Goal: Task Accomplishment & Management: Use online tool/utility

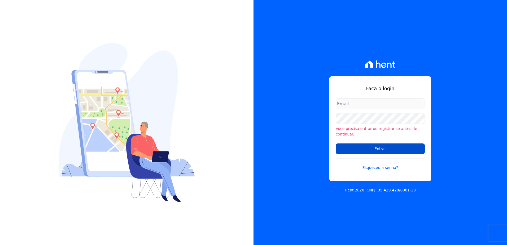
type input "[PERSON_NAME][EMAIL_ADDRESS][DOMAIN_NAME]"
click at [376, 146] on input "Entrar" at bounding box center [380, 148] width 89 height 11
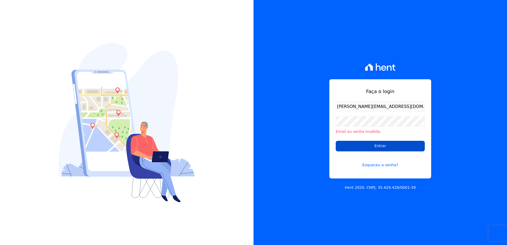
click at [380, 147] on input "Entrar" at bounding box center [380, 146] width 89 height 11
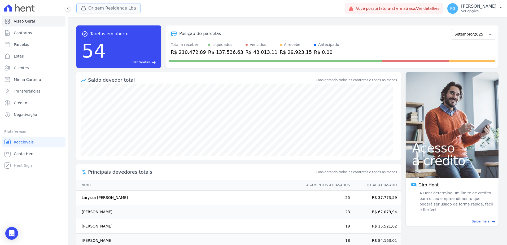
click at [107, 8] on button "Origem Residence Lba" at bounding box center [108, 8] width 64 height 10
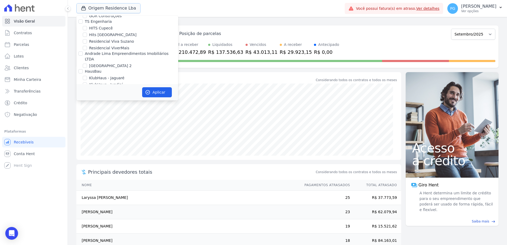
scroll to position [159, 0]
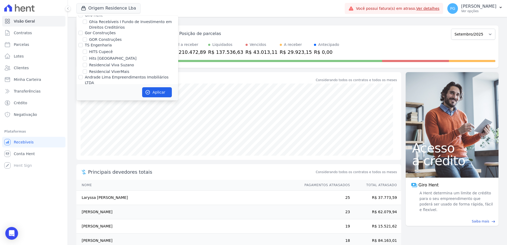
click at [100, 34] on label "Gor Construções" at bounding box center [100, 33] width 31 height 4
click at [83, 34] on input "Gor Construções" at bounding box center [80, 33] width 4 height 4
checkbox input "true"
click at [161, 95] on button "Aplicar" at bounding box center [157, 92] width 30 height 10
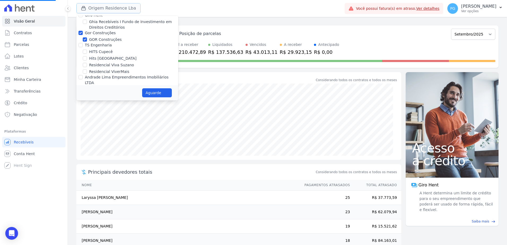
click at [104, 7] on button "Origem Residence Lba" at bounding box center [108, 8] width 64 height 10
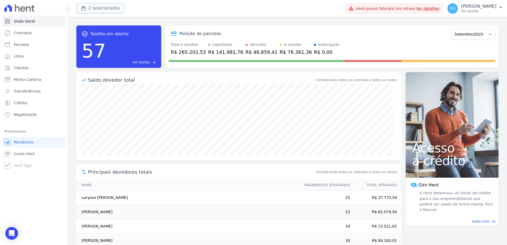
click at [107, 11] on button "2 selecionados" at bounding box center [100, 8] width 48 height 10
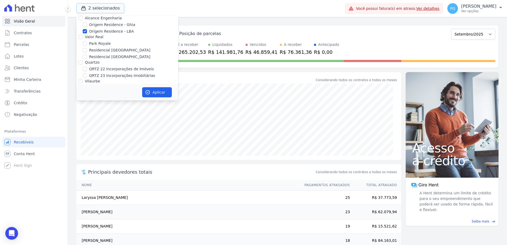
scroll to position [345, 0]
click at [100, 54] on label "Origem Residence - LBA" at bounding box center [111, 57] width 45 height 6
click at [87, 54] on input "Origem Residence - LBA" at bounding box center [85, 56] width 4 height 4
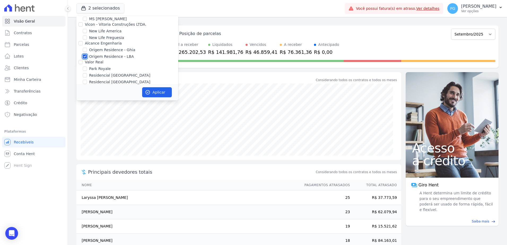
checkbox input "false"
click at [167, 96] on button "Aplicar" at bounding box center [157, 92] width 30 height 10
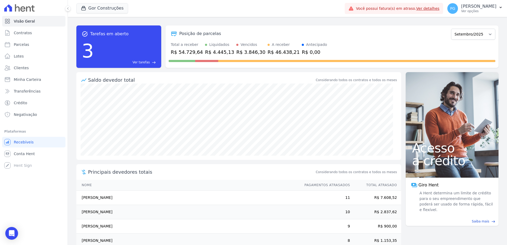
click at [148, 63] on span "Ver tarefas" at bounding box center [141, 62] width 17 height 5
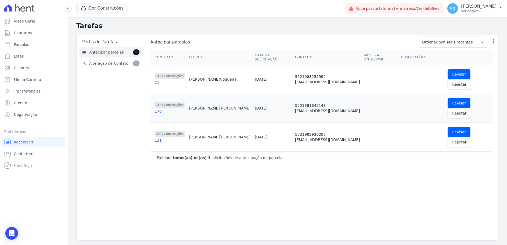
click at [112, 52] on span "Antecipar parcelas" at bounding box center [106, 53] width 35 height 6
click at [156, 80] on div "71" at bounding box center [170, 82] width 30 height 5
click at [26, 90] on span "Transferências" at bounding box center [27, 91] width 27 height 5
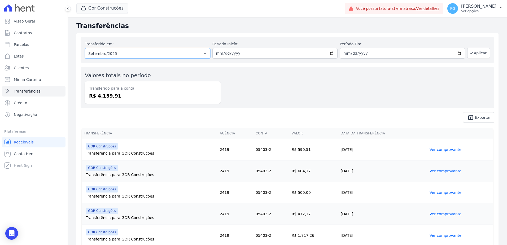
click at [193, 52] on select "Todos os meses Fevereiro/2023 Março/2023 Abril/2023 Maio/2023 Junho/2023 Julho/…" at bounding box center [147, 53] width 125 height 11
select select "08/2025"
click at [85, 48] on select "Todos os meses Fevereiro/2023 Março/2023 Abril/2023 Maio/2023 Junho/2023 Julho/…" at bounding box center [147, 53] width 125 height 11
click at [470, 52] on icon "button" at bounding box center [472, 53] width 4 height 4
click at [29, 33] on span "Contratos" at bounding box center [23, 32] width 18 height 5
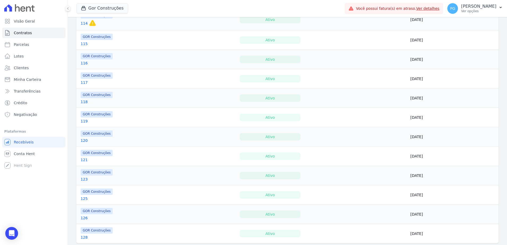
scroll to position [366, 0]
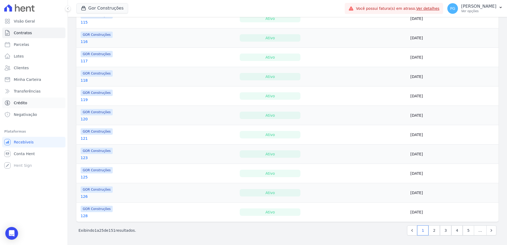
click at [27, 104] on link "Crédito" at bounding box center [33, 103] width 63 height 11
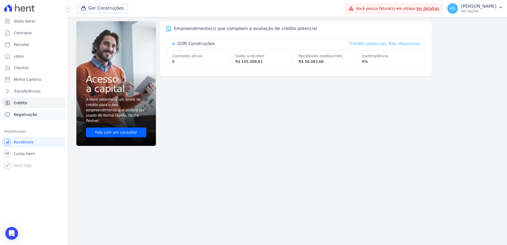
click at [25, 112] on span "Negativação" at bounding box center [25, 114] width 23 height 5
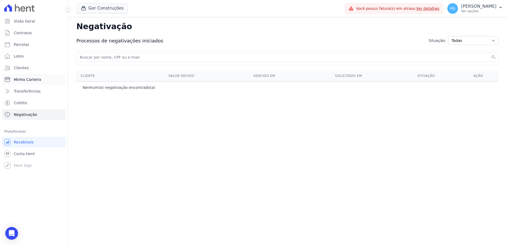
click at [44, 77] on link "Minha Carteira" at bounding box center [33, 79] width 63 height 11
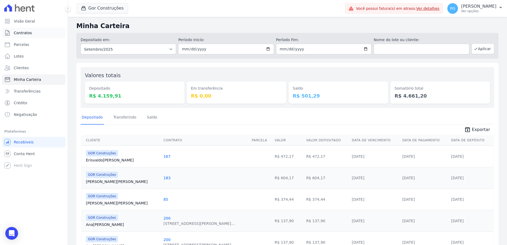
click at [38, 34] on link "Contratos" at bounding box center [33, 33] width 63 height 11
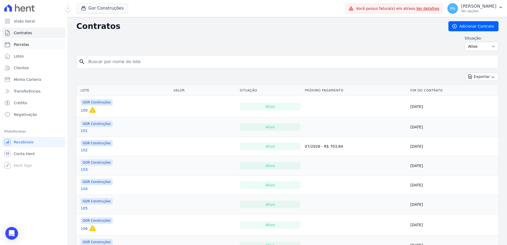
click at [32, 44] on link "Parcelas" at bounding box center [33, 44] width 63 height 11
select select
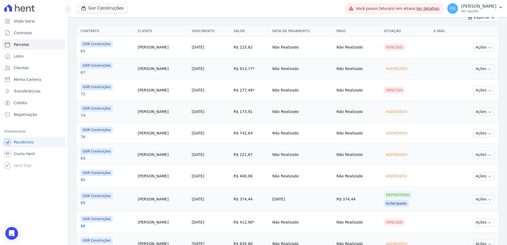
scroll to position [133, 0]
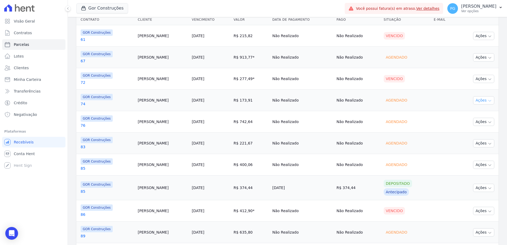
click at [479, 101] on button "Ações" at bounding box center [483, 100] width 21 height 8
click at [343, 87] on td "Não Realizado" at bounding box center [357, 78] width 47 height 21
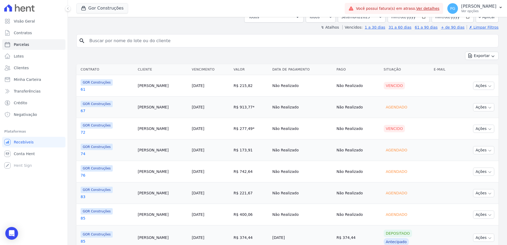
scroll to position [0, 0]
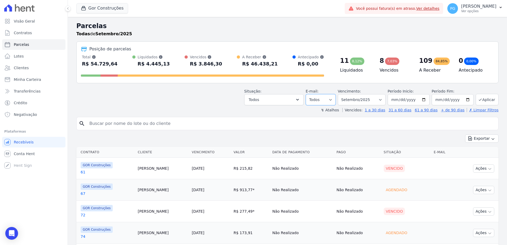
click at [336, 101] on select "Todos Lido Não-lido" at bounding box center [321, 99] width 30 height 11
click at [283, 100] on button "Todos" at bounding box center [273, 99] width 59 height 11
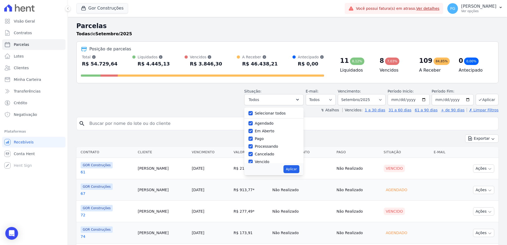
click at [279, 112] on label "Selecionar todos" at bounding box center [270, 113] width 31 height 4
click at [253, 112] on input "Selecionar todos" at bounding box center [250, 113] width 4 height 4
checkbox input "false"
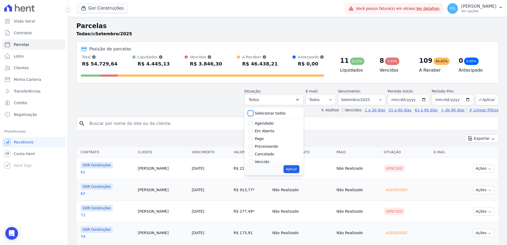
checkbox input "false"
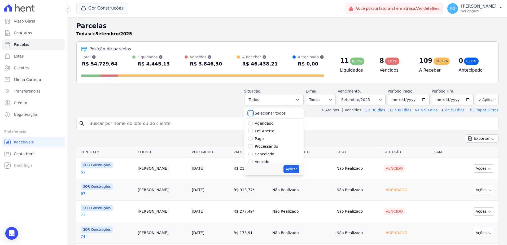
checkbox input "false"
click at [273, 132] on label "Transferindo" at bounding box center [266, 134] width 23 height 4
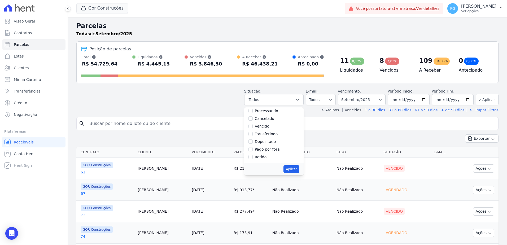
click at [253, 132] on input "Transferindo" at bounding box center [250, 134] width 4 height 4
click at [274, 132] on label "Transferindo" at bounding box center [266, 134] width 23 height 4
click at [253, 132] on input "Transferindo" at bounding box center [250, 134] width 4 height 4
checkbox input "false"
drag, startPoint x: 274, startPoint y: 132, endPoint x: 279, endPoint y: 155, distance: 23.1
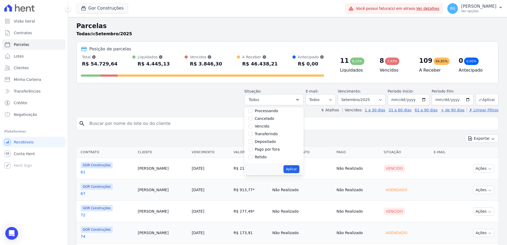
click at [271, 149] on label "Pago por fora" at bounding box center [267, 149] width 25 height 4
click at [253, 149] on input "Pago por fora" at bounding box center [250, 149] width 4 height 4
checkbox input "true"
click at [299, 171] on button "Aplicar" at bounding box center [291, 169] width 16 height 8
select select "paid_externally"
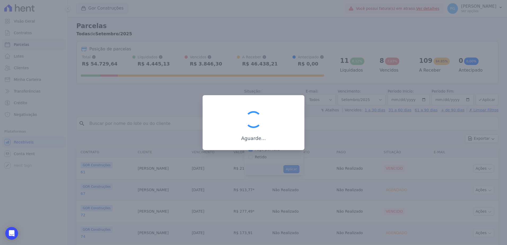
scroll to position [27, 0]
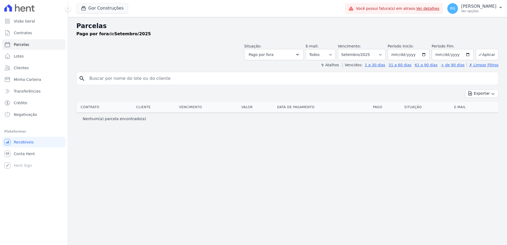
select select
click at [362, 53] on select "Filtrar por período ──────── Todos os meses Fevereiro/2023 Março/2023 Abril/202…" at bounding box center [362, 54] width 48 height 11
select select "date_range_filter"
click at [345, 49] on select "Filtrar por período ──────── Todos os meses Fevereiro/2023 Março/2023 Abril/202…" at bounding box center [362, 54] width 48 height 11
click at [428, 56] on input "[DATE]" at bounding box center [409, 54] width 42 height 11
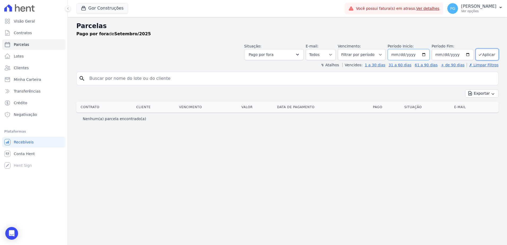
type input "[DATE]"
click at [489, 54] on button "Aplicar" at bounding box center [487, 54] width 23 height 11
select select
click at [299, 55] on button "Pago por fora" at bounding box center [273, 54] width 59 height 11
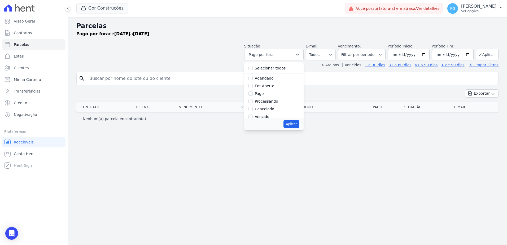
click at [286, 69] on label "Selecionar todos" at bounding box center [270, 68] width 31 height 4
click at [253, 69] on input "Selecionar todos" at bounding box center [250, 68] width 4 height 4
checkbox input "true"
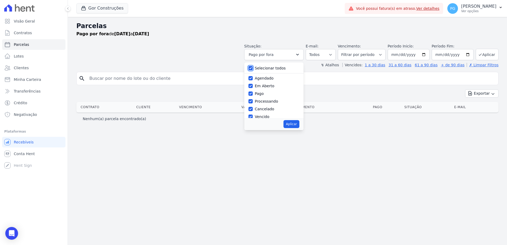
checkbox input "true"
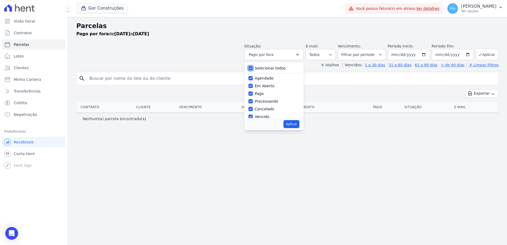
checkbox input "true"
click at [299, 121] on button "Aplicar" at bounding box center [291, 124] width 16 height 8
select select "scheduled"
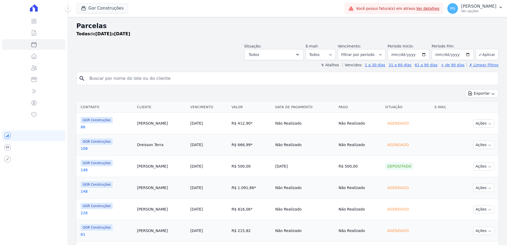
select select
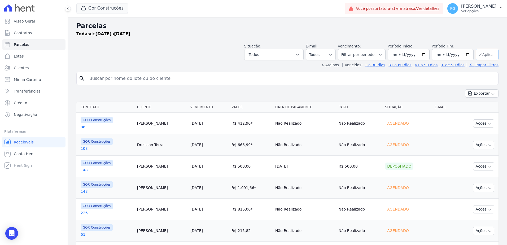
click at [486, 54] on button "Aplicar" at bounding box center [487, 54] width 23 height 11
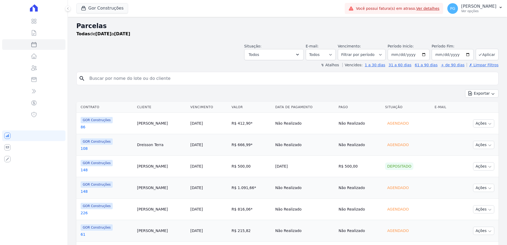
select select
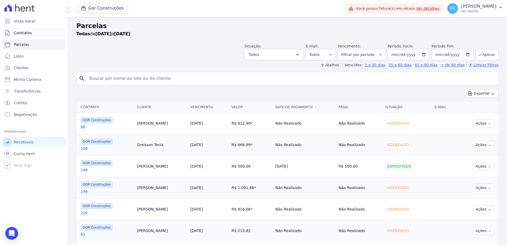
click at [31, 31] on link "Contratos" at bounding box center [33, 33] width 63 height 11
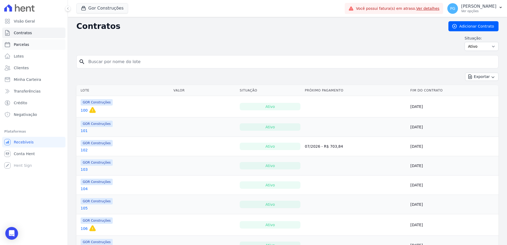
click at [21, 42] on link "Parcelas" at bounding box center [33, 44] width 63 height 11
click at [22, 43] on span "Parcelas" at bounding box center [21, 44] width 15 height 5
select select
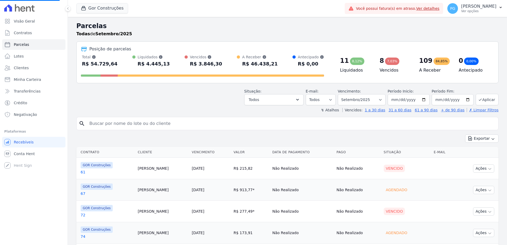
select select
click at [424, 98] on input "[DATE]" at bounding box center [409, 99] width 42 height 11
type input "[DATE]"
click at [476, 102] on button "Aplicar" at bounding box center [487, 99] width 23 height 11
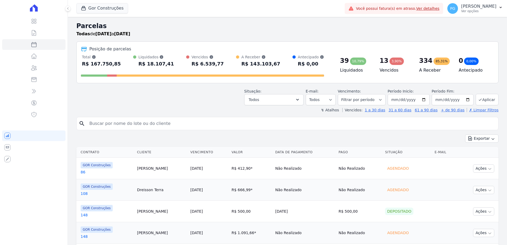
select select
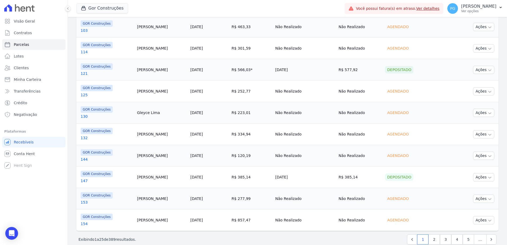
scroll to position [476, 0]
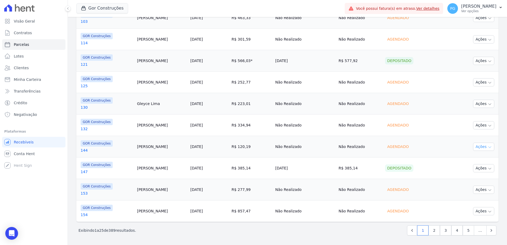
click at [480, 146] on button "Ações" at bounding box center [483, 147] width 21 height 8
click at [378, 147] on td "Não Realizado" at bounding box center [359, 146] width 47 height 21
click at [441, 228] on link "3" at bounding box center [445, 230] width 11 height 10
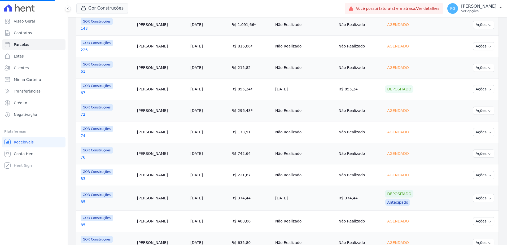
scroll to position [131, 0]
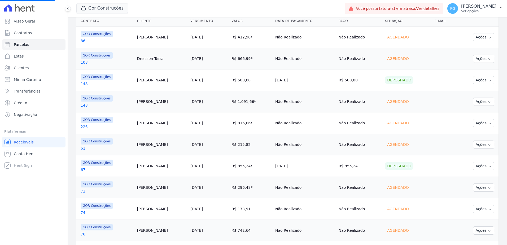
select select
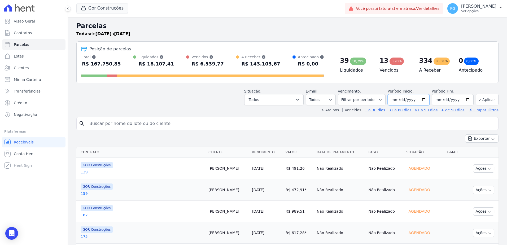
click at [421, 98] on input "[DATE]" at bounding box center [409, 99] width 42 height 11
type input "[DATE]"
click at [466, 103] on input "[DATE]" at bounding box center [453, 99] width 42 height 11
click at [465, 101] on input "[DATE]" at bounding box center [453, 99] width 42 height 11
type input "[DATE]"
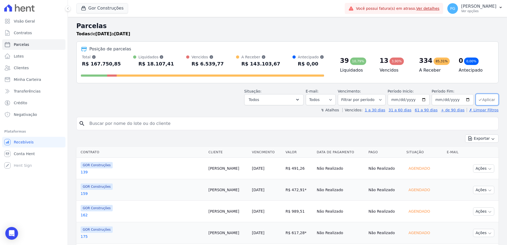
click at [486, 97] on button "Aplicar" at bounding box center [487, 99] width 23 height 11
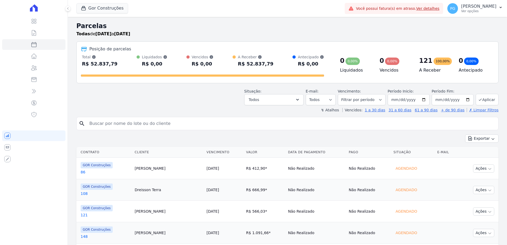
select select
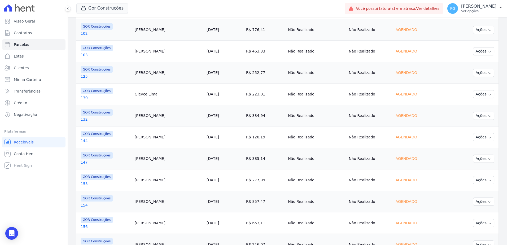
scroll to position [473, 0]
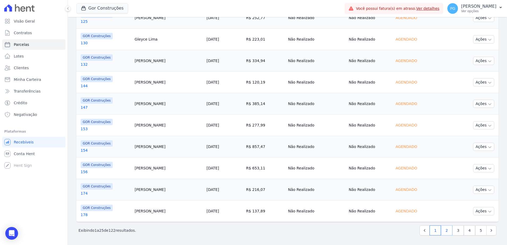
click at [442, 228] on link "2" at bounding box center [446, 230] width 11 height 10
select select
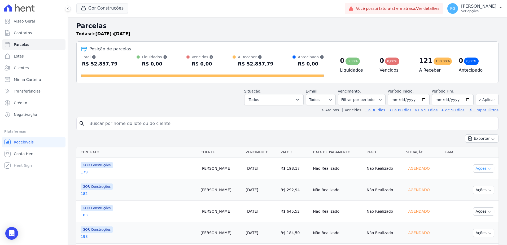
click at [483, 166] on button "Ações" at bounding box center [483, 168] width 21 height 8
click at [23, 58] on link "Lotes" at bounding box center [33, 56] width 63 height 11
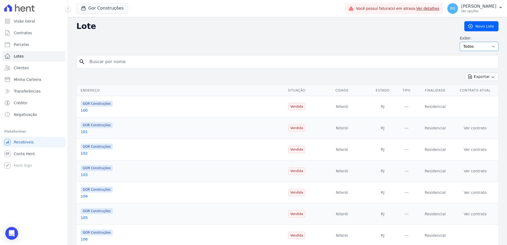
click at [470, 45] on select "Todos Disponíveis Vendidas Reservadas Indisponíveis" at bounding box center [479, 46] width 39 height 9
drag, startPoint x: 468, startPoint y: 45, endPoint x: 459, endPoint y: 49, distance: 9.6
click at [468, 45] on select "Todos Disponíveis Vendidas Reservadas Indisponíveis" at bounding box center [479, 46] width 39 height 9
click at [19, 65] on link "Clientes" at bounding box center [33, 68] width 63 height 11
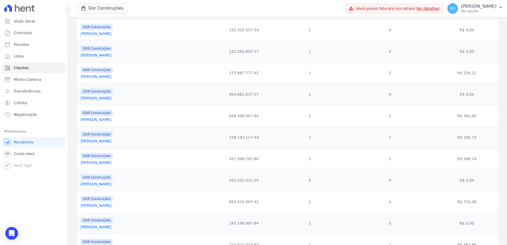
scroll to position [414, 0]
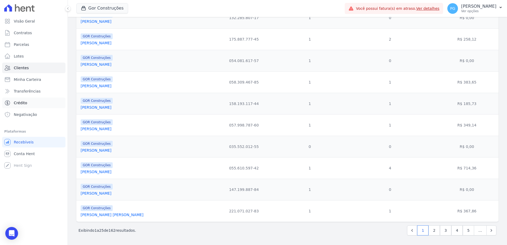
click at [20, 99] on link "Crédito" at bounding box center [33, 103] width 63 height 11
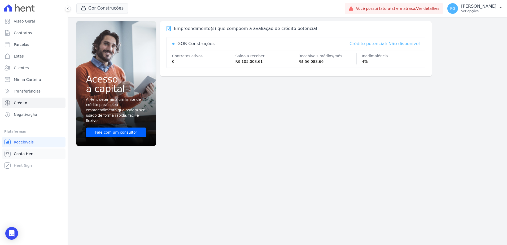
click at [25, 148] on link "Conta Hent" at bounding box center [33, 153] width 63 height 11
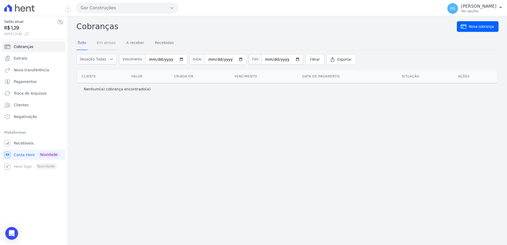
click at [107, 42] on link "Em atraso" at bounding box center [106, 43] width 21 height 14
click at [80, 43] on link "Tudo" at bounding box center [81, 43] width 11 height 14
click at [103, 46] on link "Em atraso" at bounding box center [106, 43] width 21 height 14
click at [132, 44] on link "A receber" at bounding box center [135, 43] width 20 height 14
click at [156, 41] on link "Recebidas" at bounding box center [164, 43] width 21 height 14
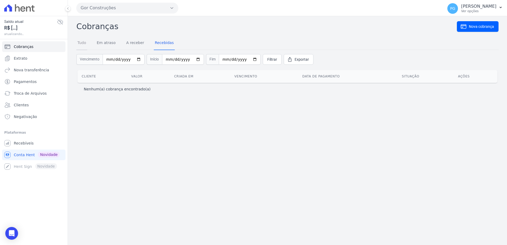
click at [82, 40] on link "Tudo" at bounding box center [81, 43] width 11 height 14
click at [480, 28] on span "Nova cobrança" at bounding box center [481, 26] width 25 height 5
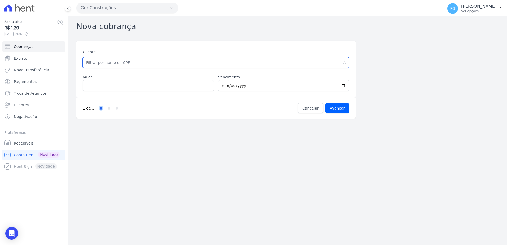
click at [158, 65] on input "text" at bounding box center [216, 62] width 266 height 11
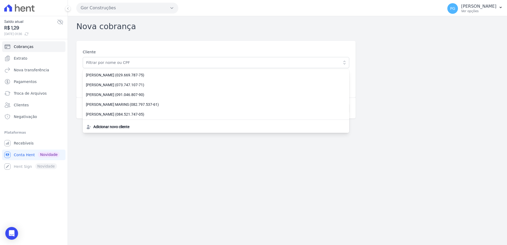
click at [147, 73] on span "ADRIANA FERNADES BATISTA OLIVEIRA (029.669.787-75)" at bounding box center [213, 75] width 254 height 6
type input "ADRIANA FERNADES BATISTA OLIVEIRA"
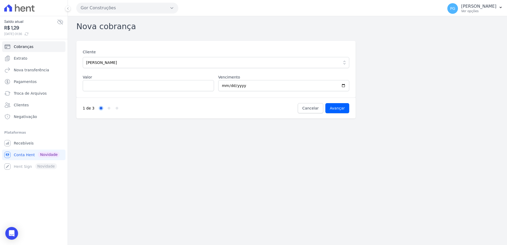
click at [117, 94] on div "Cliente ADRIANA FERNADES BATISTA OLIVEIRA ADRIANA FERNADES BATISTA OLIVEIRA (02…" at bounding box center [215, 69] width 279 height 57
click at [126, 89] on input "Valor" at bounding box center [148, 85] width 131 height 11
click at [248, 88] on input "2025-09-29" at bounding box center [283, 85] width 131 height 11
click at [70, 5] on div "Gor Construções Celina Guimaraes - Ghia Areias do Planalto Oasis Celina Guimara…" at bounding box center [287, 8] width 439 height 16
click at [69, 14] on div "Gor Construções Celina Guimaraes - Ghia Areias do Planalto Oasis Celina Guimara…" at bounding box center [287, 8] width 439 height 16
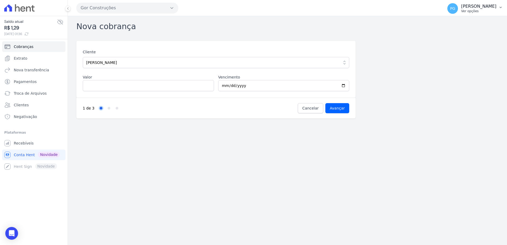
click at [476, 6] on p "[PERSON_NAME]" at bounding box center [478, 6] width 35 height 5
click at [452, 23] on link "Logout" at bounding box center [473, 23] width 68 height 10
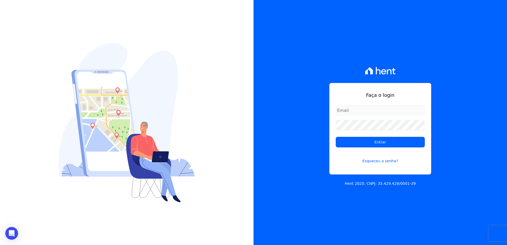
type input "patrick.gondim@ghiaasset.com.br"
